Goal: Navigation & Orientation: Find specific page/section

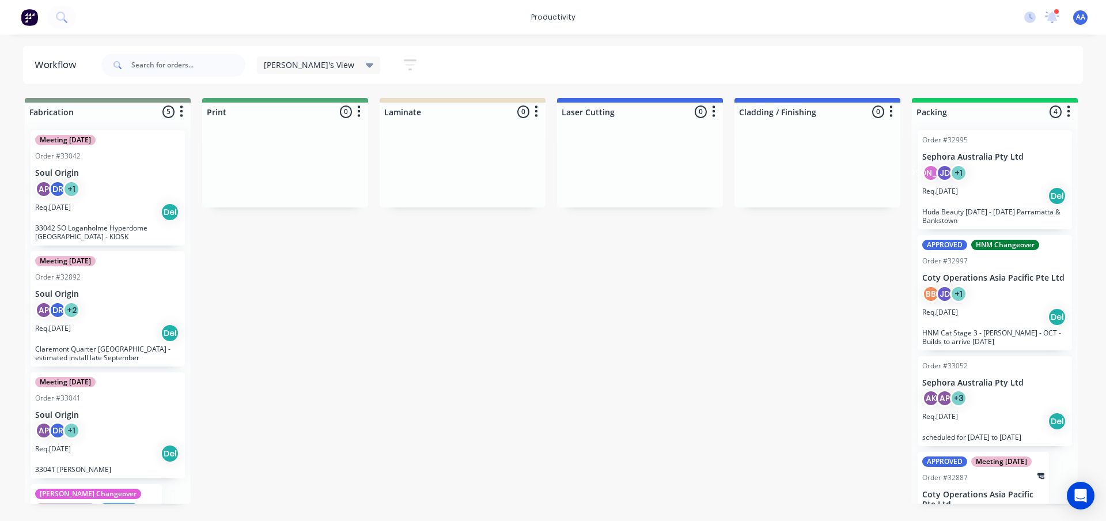
click at [63, 60] on div "Workflow" at bounding box center [58, 65] width 47 height 14
click at [45, 27] on div at bounding box center [38, 17] width 76 height 23
click at [29, 16] on img at bounding box center [29, 17] width 17 height 17
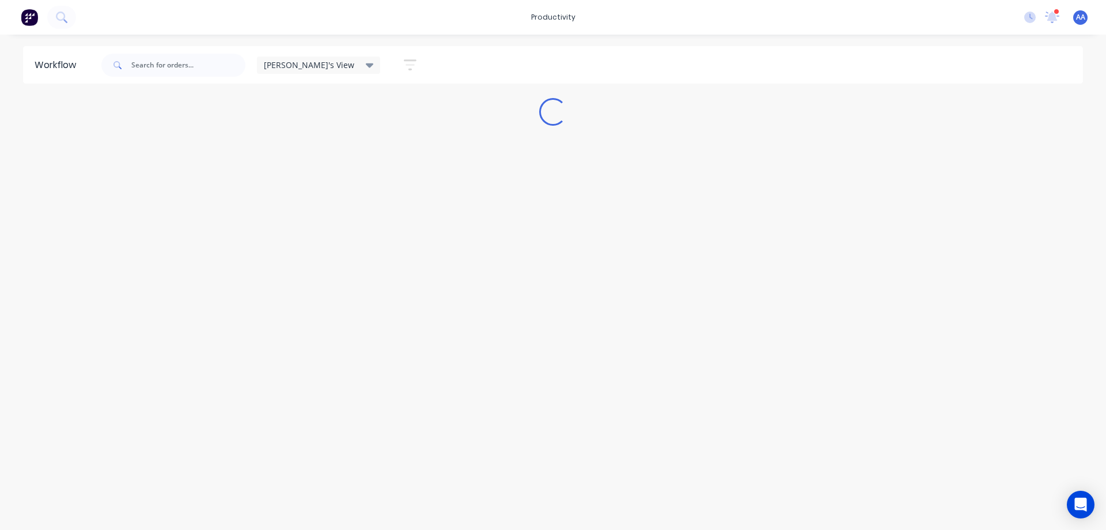
click at [555, 36] on div "productivity productivity Workflow Planner Delivery Scheduling Timesheets 1 new…" at bounding box center [553, 230] width 1106 height 460
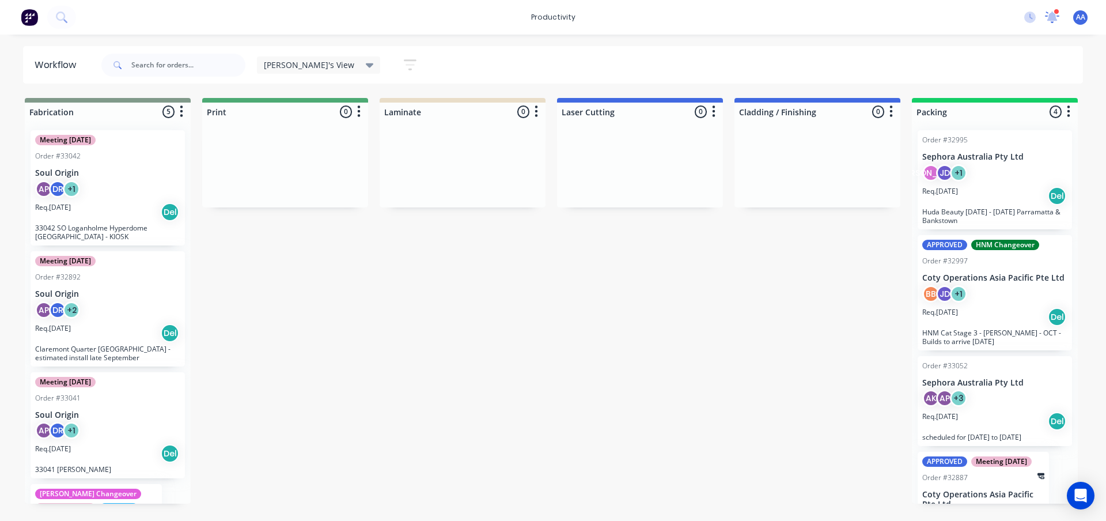
click at [1055, 14] on icon at bounding box center [1052, 16] width 11 height 10
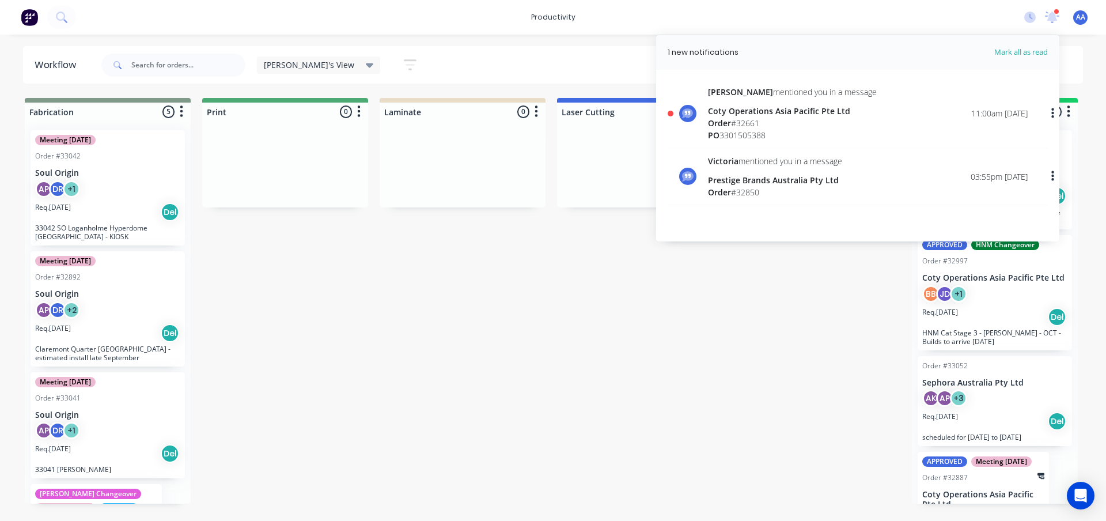
click at [903, 118] on div "[PERSON_NAME] mentioned you in a message Coty Operations Asia Pacific Pte Ltd O…" at bounding box center [868, 113] width 320 height 55
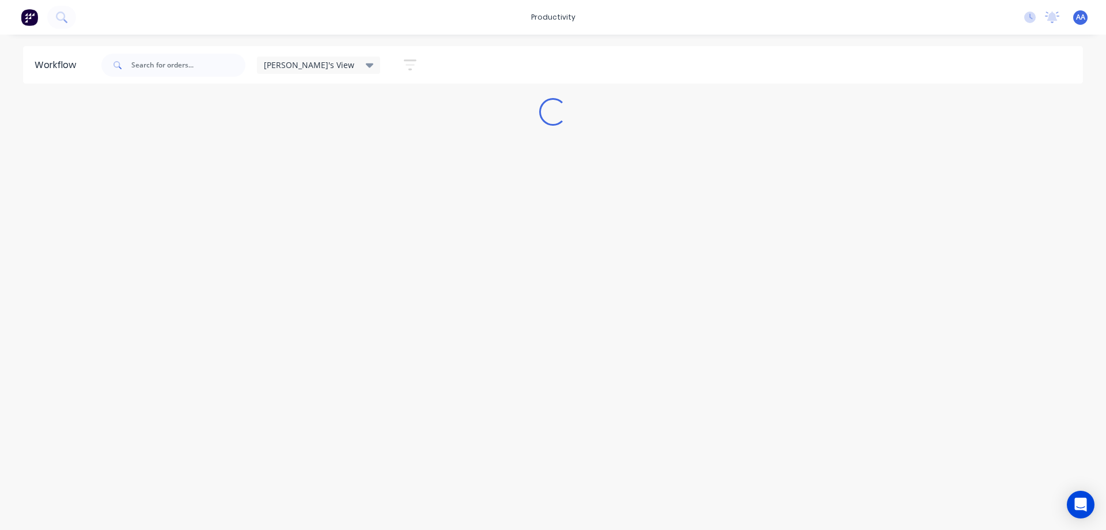
click at [698, 63] on div "[PERSON_NAME]'s View Save new view None edit [PERSON_NAME]'s View (Default) edi…" at bounding box center [591, 65] width 985 height 35
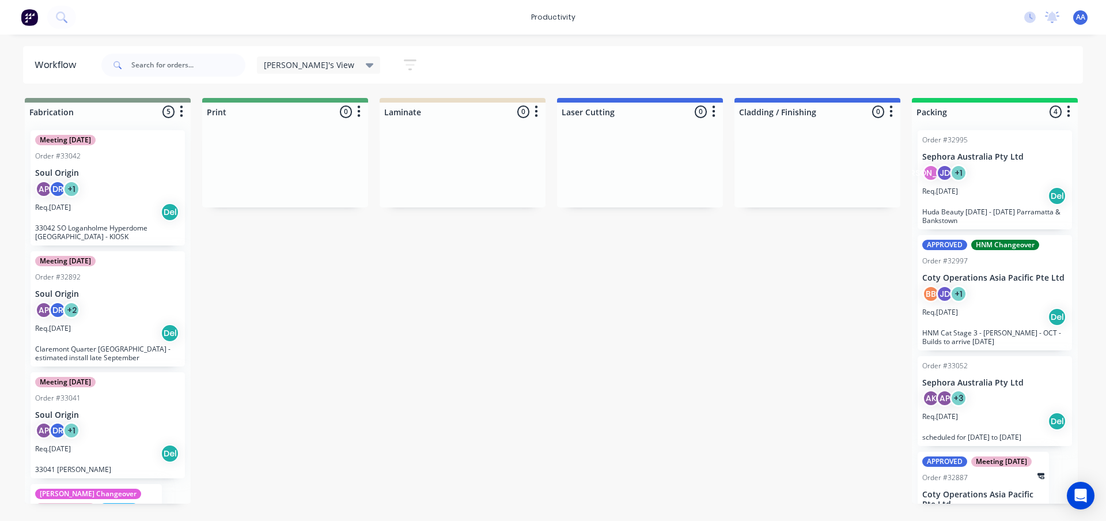
click at [699, 63] on div "[PERSON_NAME]'s View Save new view None edit [PERSON_NAME]'s View (Default) edi…" at bounding box center [591, 65] width 985 height 35
